Goal: Task Accomplishment & Management: Use online tool/utility

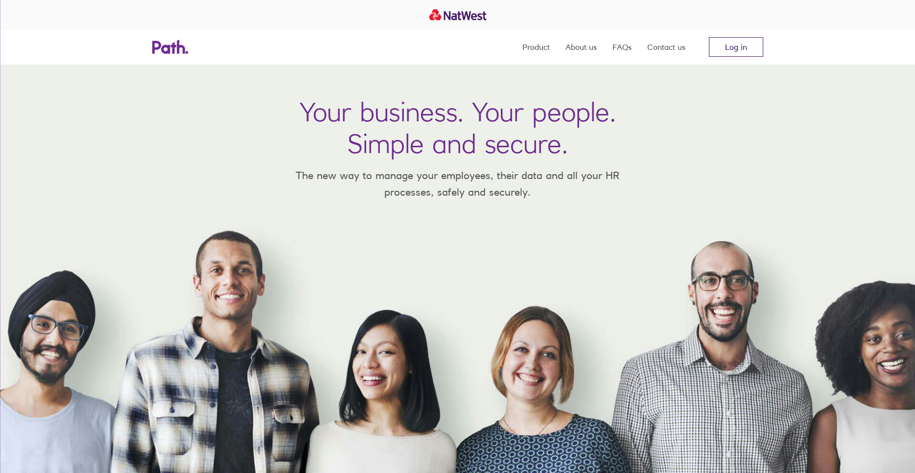
click at [728, 47] on link "Log in" at bounding box center [736, 47] width 54 height 20
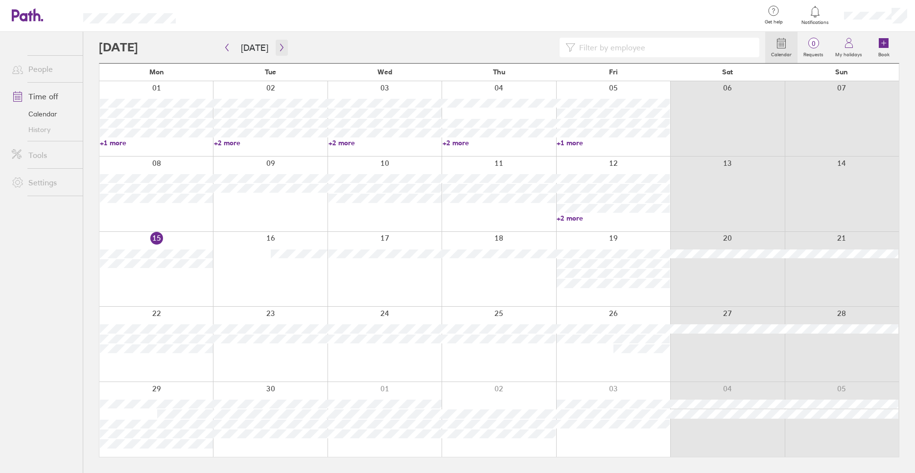
click at [279, 48] on icon "button" at bounding box center [281, 48] width 7 height 8
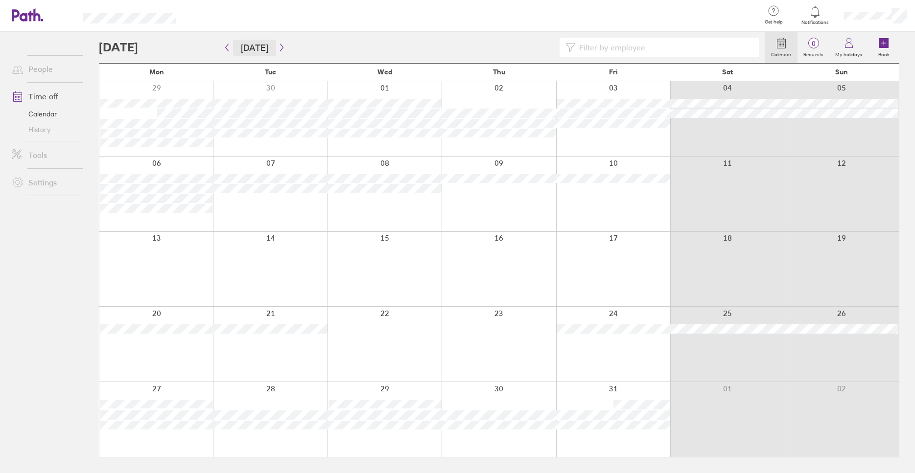
click at [257, 47] on button "Today" at bounding box center [254, 48] width 43 height 16
